Goal: Task Accomplishment & Management: Complete application form

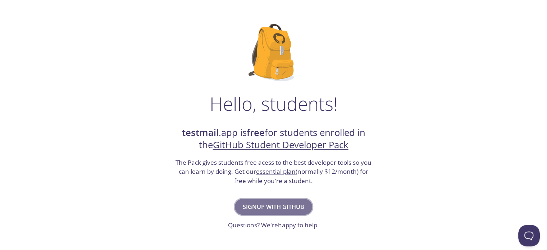
click at [289, 205] on span "Signup with GitHub" at bounding box center [273, 207] width 61 height 10
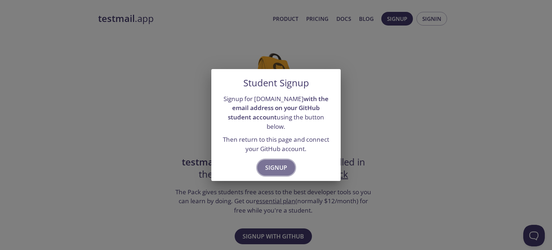
click at [281, 162] on span "Signup" at bounding box center [276, 167] width 22 height 10
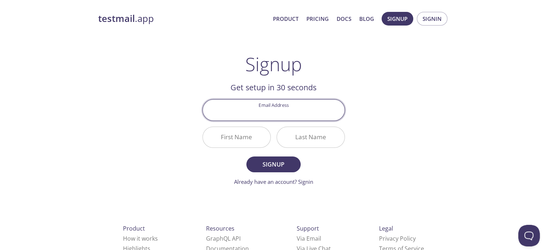
click at [290, 109] on input "Email Address" at bounding box center [274, 110] width 142 height 20
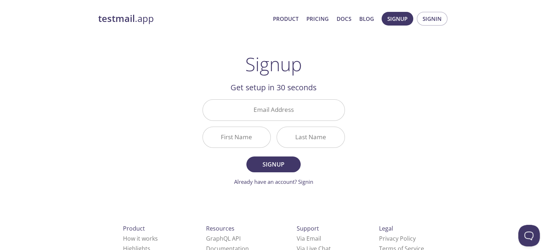
click at [365, 109] on div "testmail .app Product Pricing Docs Blog Signup Signin Signup Get setup in 30 se…" at bounding box center [273, 172] width 368 height 330
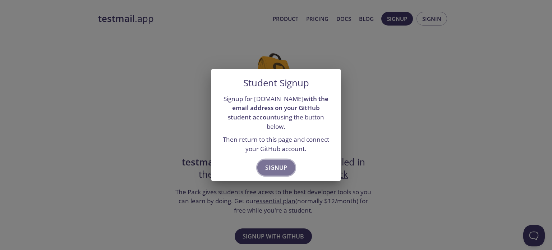
click at [281, 163] on span "Signup" at bounding box center [276, 167] width 22 height 10
click at [363, 92] on div "Student Signup Signup for testmail.app with the email address on your GitHub st…" at bounding box center [276, 125] width 552 height 250
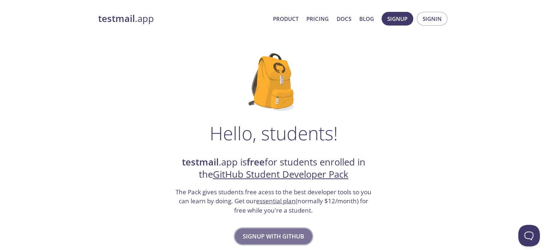
click at [276, 240] on span "Signup with GitHub" at bounding box center [273, 236] width 61 height 10
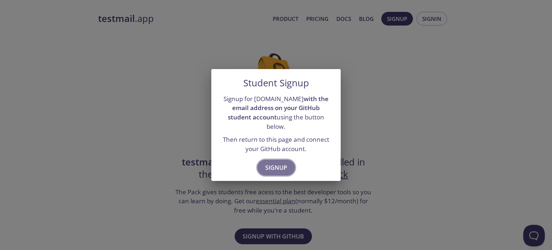
click at [282, 162] on span "Signup" at bounding box center [276, 167] width 22 height 10
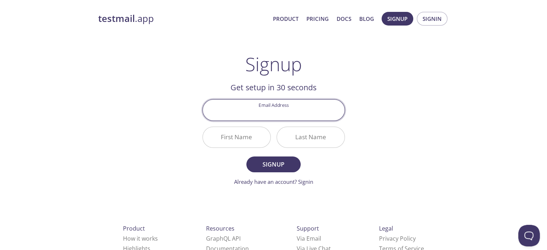
click at [300, 103] on input "Email Address" at bounding box center [274, 110] width 142 height 20
drag, startPoint x: 305, startPoint y: 111, endPoint x: 290, endPoint y: 114, distance: 15.9
click at [290, 114] on input "200603230126@" at bounding box center [274, 110] width 142 height 20
paste input "ofppt-edu.ma"
type input "200603230126@ofppt-edu.ma"
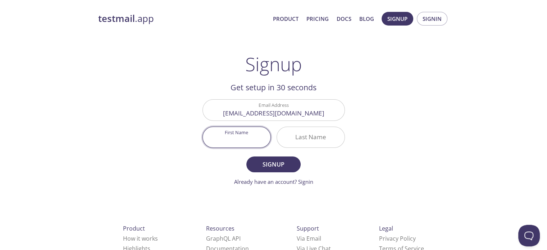
click at [247, 140] on input "First Name" at bounding box center [237, 137] width 68 height 20
type input "[PERSON_NAME]"
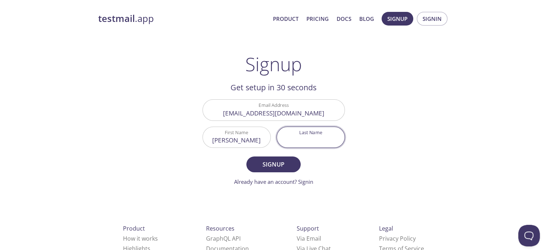
click at [300, 140] on input "Last Name" at bounding box center [311, 137] width 68 height 20
type input "Rh"
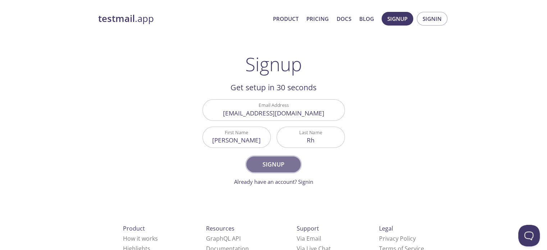
click at [287, 164] on span "Signup" at bounding box center [273, 164] width 38 height 10
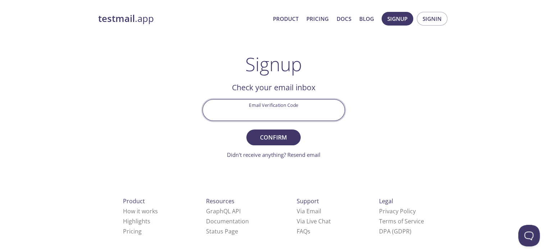
click at [257, 111] on input "Email Verification Code" at bounding box center [274, 110] width 142 height 20
click at [300, 154] on link "Didn't receive anything? Resend email" at bounding box center [273, 154] width 93 height 7
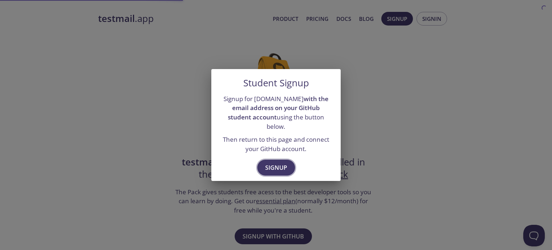
click at [268, 160] on button "Signup" at bounding box center [276, 168] width 38 height 16
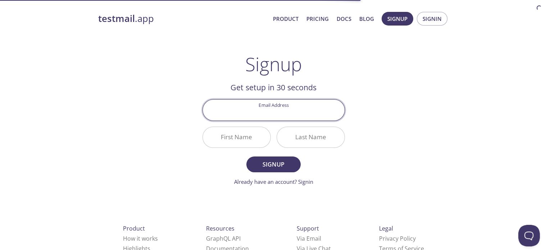
click at [268, 109] on input "Email Address" at bounding box center [274, 110] width 142 height 20
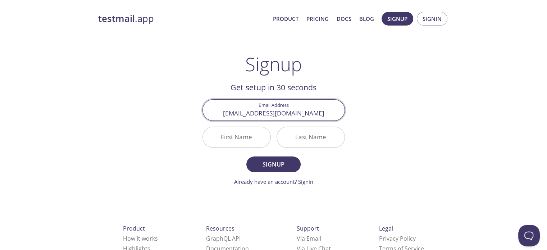
type input "[EMAIL_ADDRESS][DOMAIN_NAME]"
click at [254, 137] on input "First Name" at bounding box center [237, 137] width 68 height 20
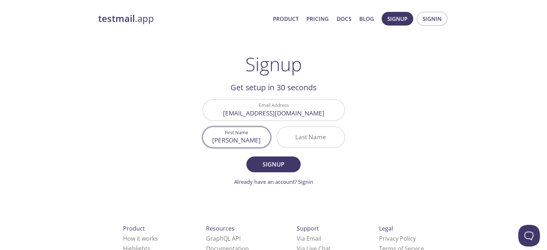
type input "[PERSON_NAME]"
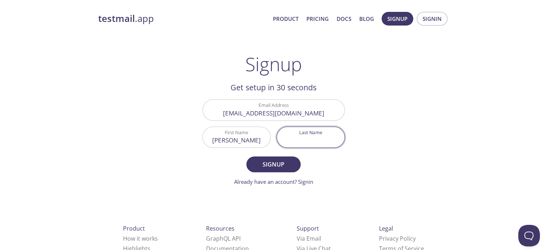
click at [303, 140] on input "Last Name" at bounding box center [311, 137] width 68 height 20
type input "Rh"
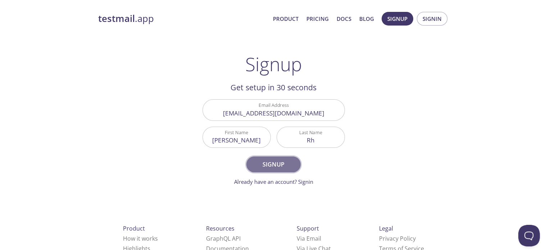
click at [282, 167] on span "Signup" at bounding box center [273, 164] width 38 height 10
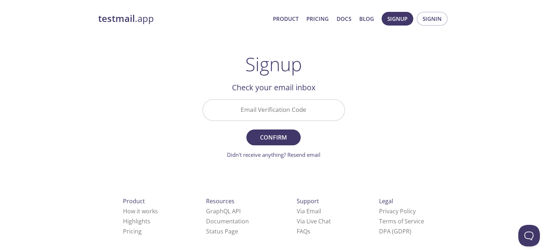
click at [290, 109] on input "Email Verification Code" at bounding box center [274, 110] width 142 height 20
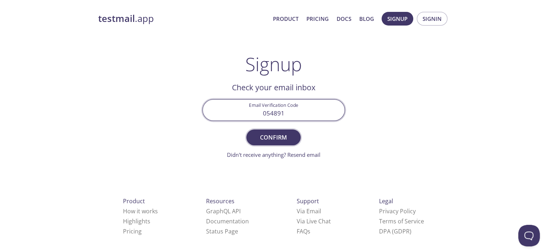
type input "054891"
click at [277, 132] on span "Confirm" at bounding box center [273, 137] width 38 height 10
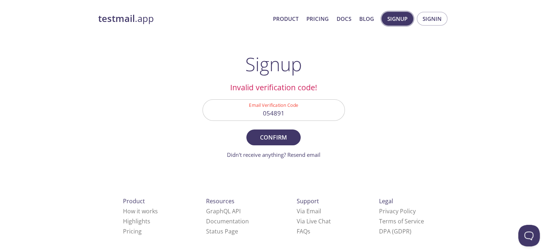
click at [391, 18] on span "Signup" at bounding box center [397, 18] width 20 height 9
click at [394, 19] on span "Signup" at bounding box center [397, 18] width 20 height 9
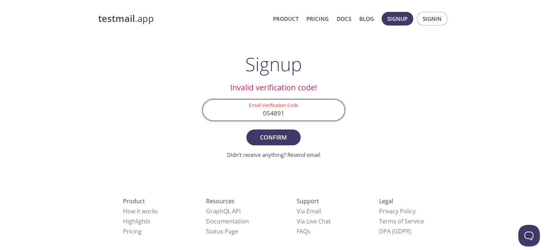
click at [312, 114] on input "054891" at bounding box center [274, 110] width 142 height 20
type input "611050"
click at [287, 142] on span "Confirm" at bounding box center [273, 137] width 38 height 10
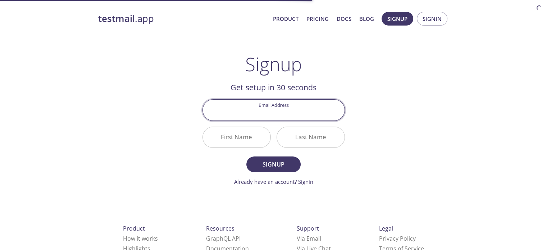
click at [273, 118] on input "Email Address" at bounding box center [274, 110] width 142 height 20
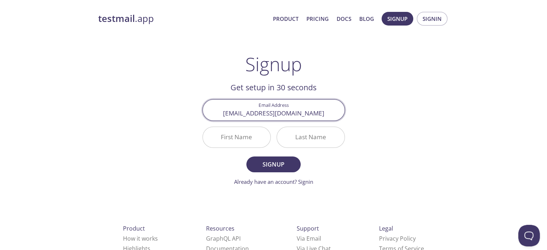
type input "[EMAIL_ADDRESS][DOMAIN_NAME]"
click at [245, 142] on input "First Name" at bounding box center [237, 137] width 68 height 20
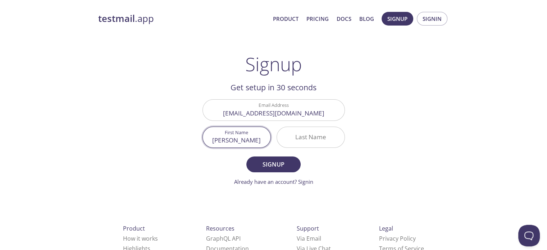
type input "[PERSON_NAME]"
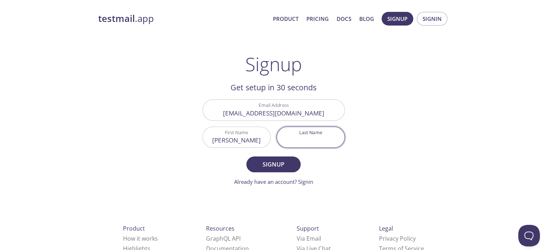
click at [303, 139] on input "Last Name" at bounding box center [311, 137] width 68 height 20
type input "Rh"
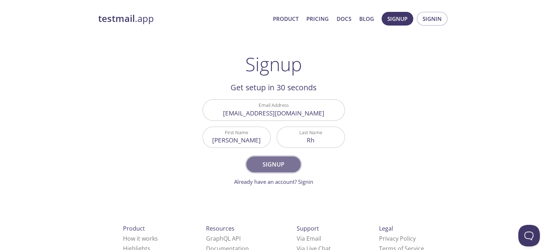
click at [288, 160] on span "Signup" at bounding box center [273, 164] width 38 height 10
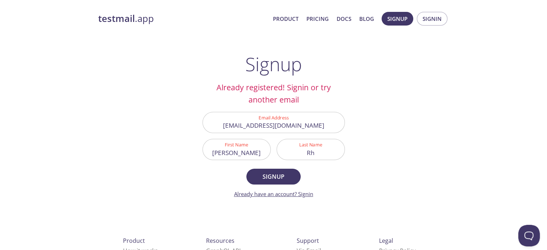
click at [307, 195] on link "Already have an account? Signin" at bounding box center [273, 193] width 79 height 7
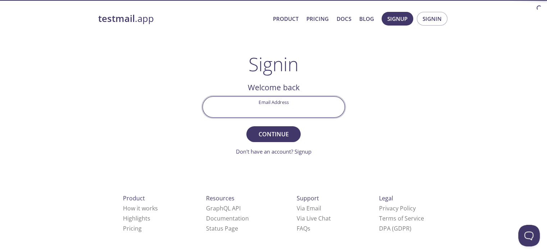
click at [298, 105] on input "Email Address" at bounding box center [274, 107] width 142 height 20
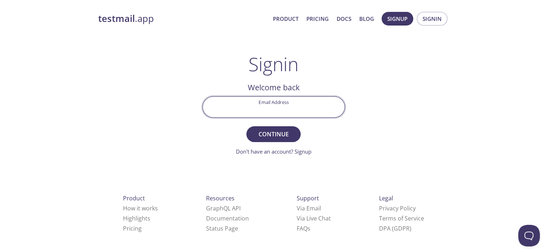
paste input "[EMAIL_ADDRESS][DOMAIN_NAME]"
type input "[EMAIL_ADDRESS][DOMAIN_NAME]"
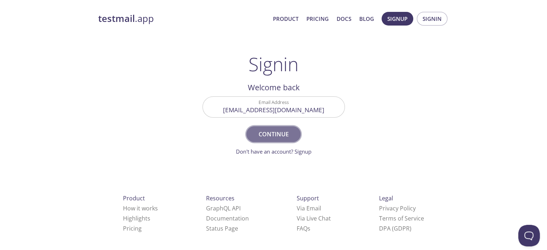
click at [276, 137] on span "Continue" at bounding box center [273, 134] width 38 height 10
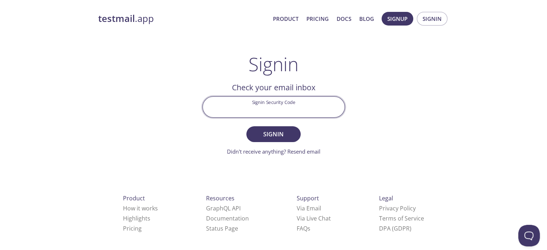
click at [263, 106] on input "Signin Security Code" at bounding box center [274, 107] width 142 height 20
paste input "UTURVGC"
type input "UTURVGC"
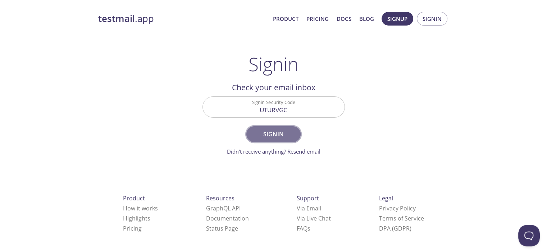
click at [267, 129] on span "Signin" at bounding box center [273, 134] width 38 height 10
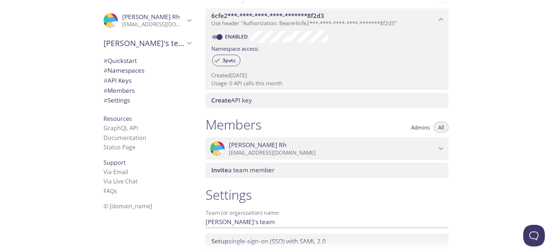
scroll to position [207, 0]
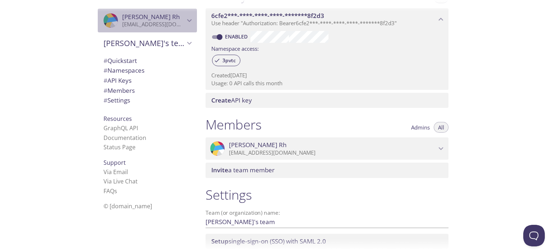
click at [158, 15] on span "[PERSON_NAME]" at bounding box center [153, 17] width 63 height 8
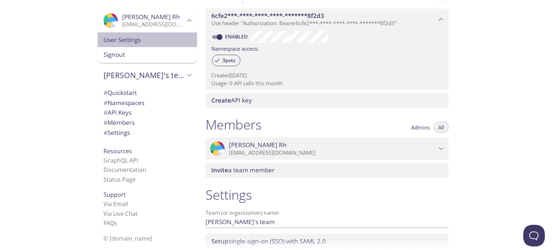
click at [128, 40] on span "User Settings" at bounding box center [147, 39] width 88 height 9
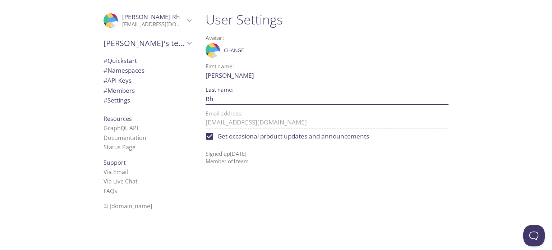
click at [218, 97] on input "Rh" at bounding box center [316, 99] width 220 height 12
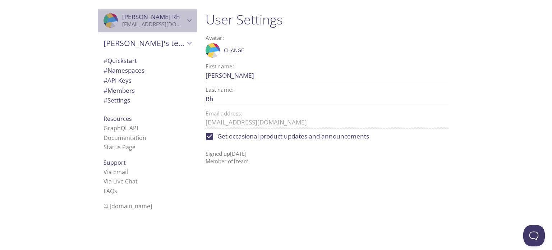
click at [131, 19] on span "[PERSON_NAME]" at bounding box center [151, 17] width 58 height 8
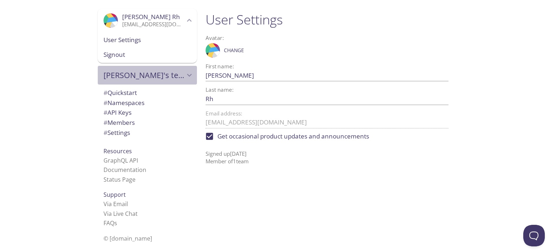
click at [122, 75] on span "[PERSON_NAME]'s team" at bounding box center [143, 75] width 81 height 10
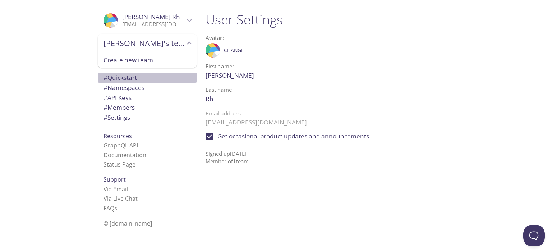
click at [119, 76] on span "# Quickstart" at bounding box center [119, 77] width 33 height 8
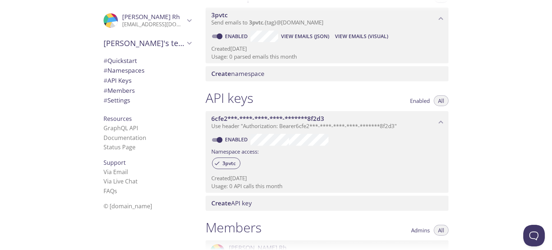
scroll to position [105, 0]
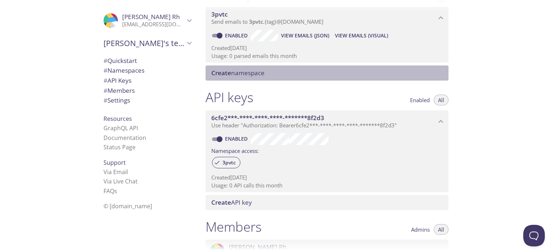
click at [249, 74] on span "Create namespace" at bounding box center [237, 73] width 53 height 8
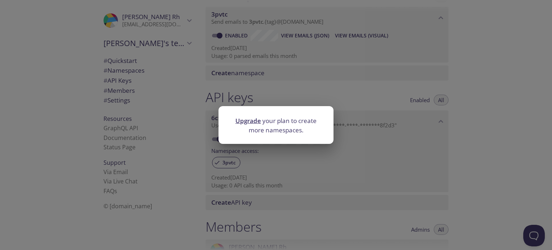
click at [249, 74] on div "Upgrade your plan to create more namespaces." at bounding box center [276, 125] width 552 height 250
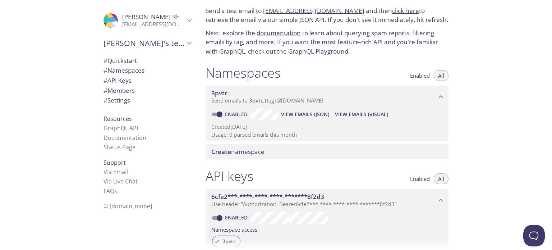
scroll to position [0, 0]
